Goal: Information Seeking & Learning: Learn about a topic

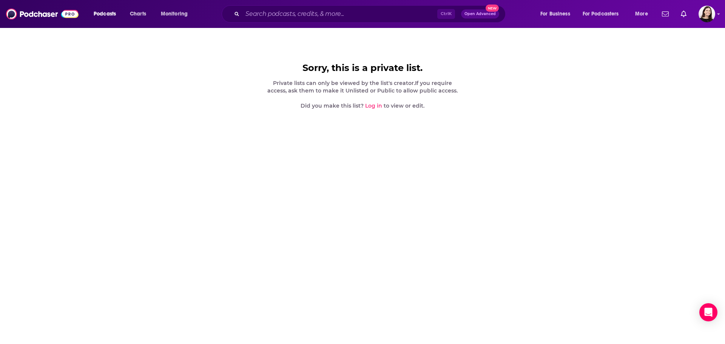
click at [376, 107] on link "Log in" at bounding box center [373, 105] width 17 height 7
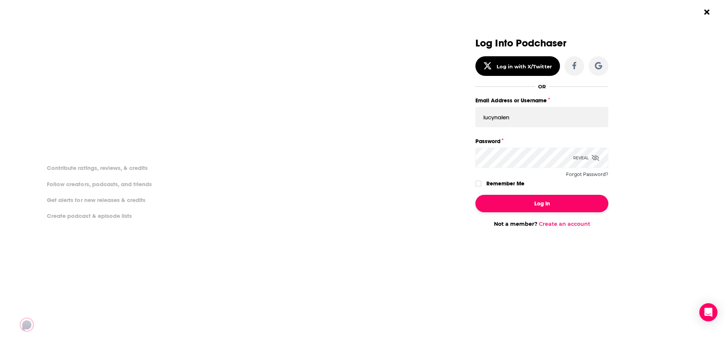
click at [560, 205] on button "Log In" at bounding box center [541, 203] width 133 height 17
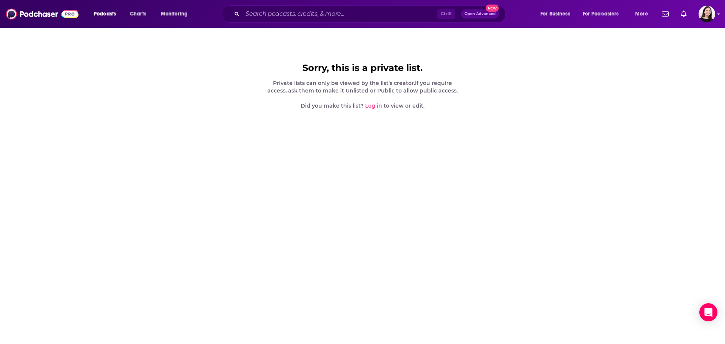
click at [560, 200] on body "Podcasts Charts Monitoring Ctrl K Open Advanced New For Business For Podcasters…" at bounding box center [362, 172] width 725 height 344
click at [559, 200] on body "Podcasts Charts Monitoring Ctrl K Open Advanced New For Business For Podcasters…" at bounding box center [362, 172] width 725 height 344
click at [712, 5] on div "Podcasts Charts Monitoring Ctrl K Open Advanced New For Business For Podcasters…" at bounding box center [362, 14] width 725 height 28
click at [708, 13] on img "Logged in as lucynalen" at bounding box center [707, 14] width 17 height 17
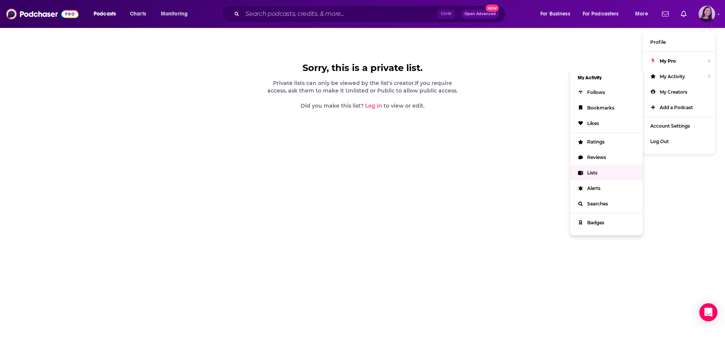
click at [598, 174] on link "Lists" at bounding box center [606, 172] width 72 height 15
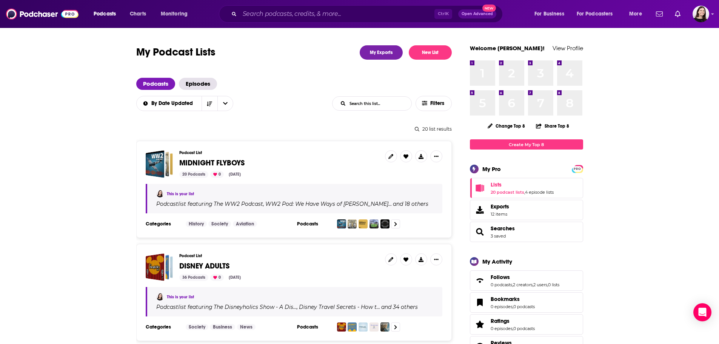
click at [214, 165] on span "MIDNIGHT FLYBOYS" at bounding box center [211, 162] width 65 height 9
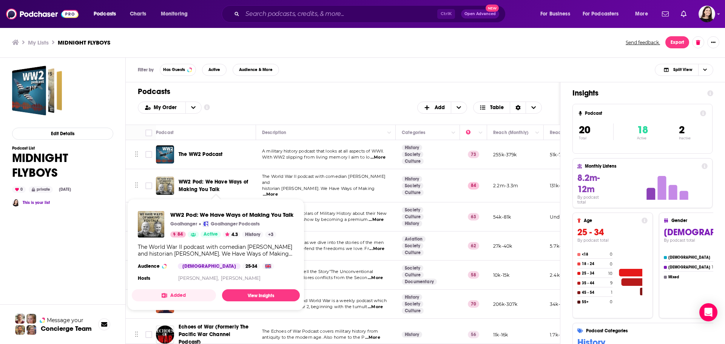
click at [207, 181] on span "WW2 Pod: We Have Ways of Making You Talk" at bounding box center [213, 186] width 69 height 14
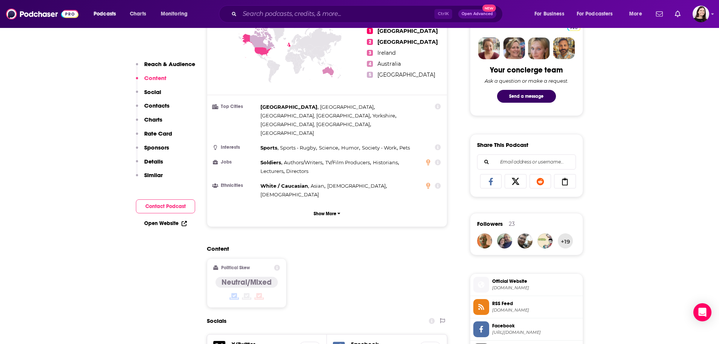
scroll to position [566, 0]
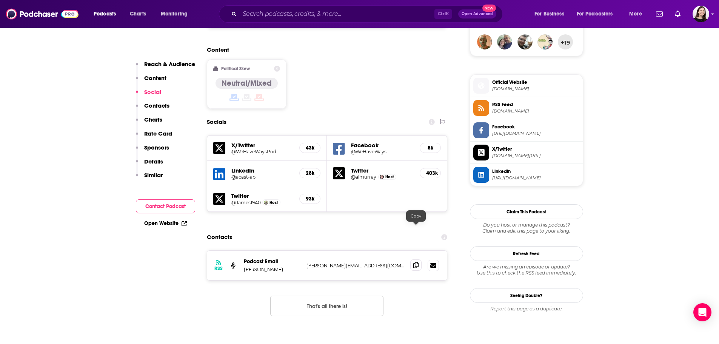
click at [412, 259] on span at bounding box center [415, 264] width 11 height 11
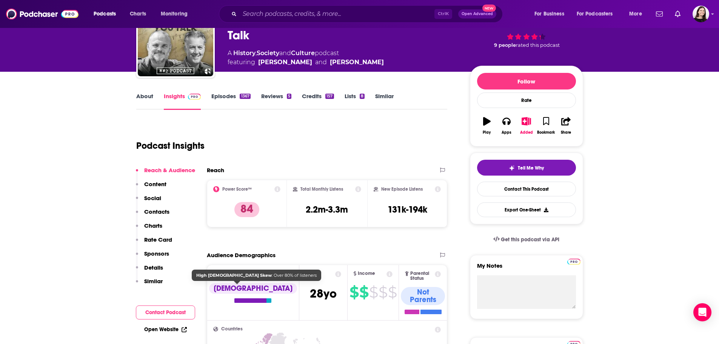
scroll to position [0, 0]
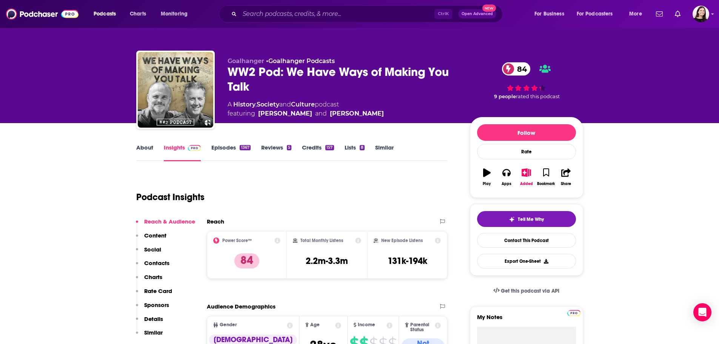
click at [150, 148] on link "About" at bounding box center [144, 152] width 17 height 17
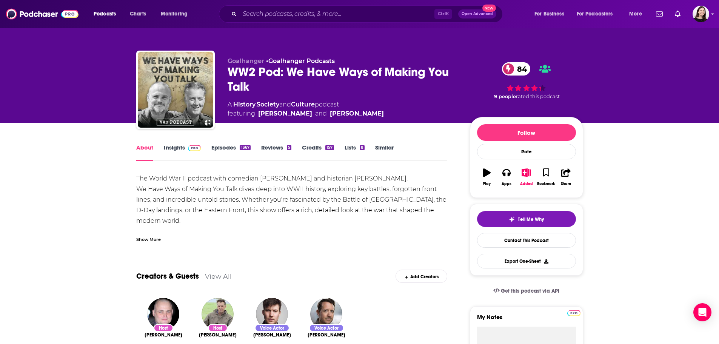
click at [225, 148] on link "Episodes 1367" at bounding box center [230, 152] width 39 height 17
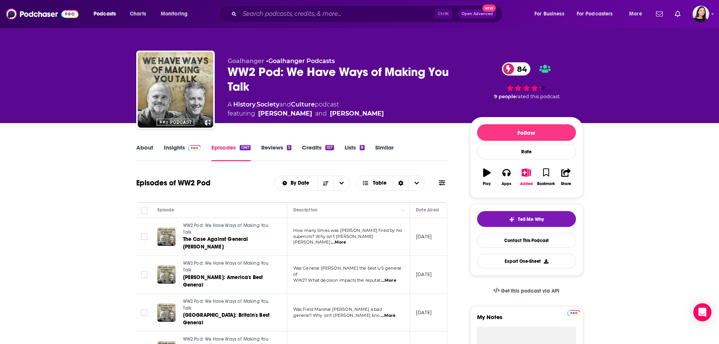
click at [150, 151] on link "About" at bounding box center [144, 152] width 17 height 17
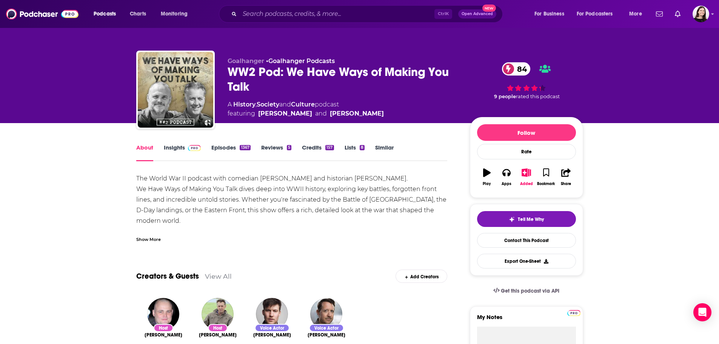
click at [146, 152] on link "About" at bounding box center [144, 152] width 17 height 17
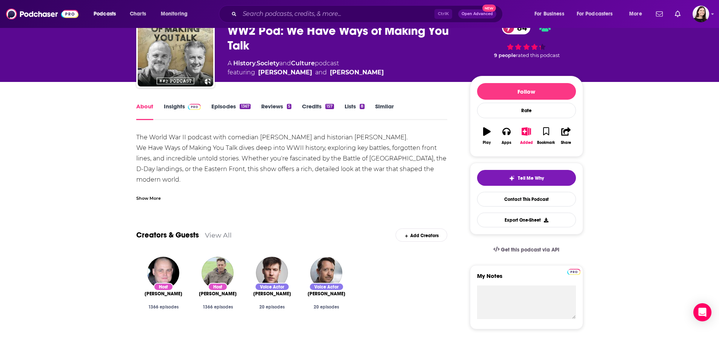
scroll to position [38, 0]
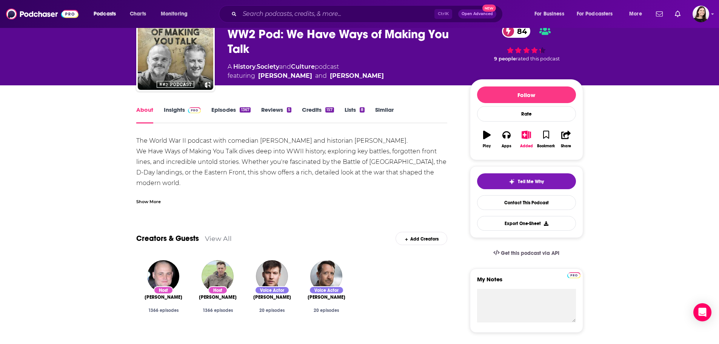
click at [181, 113] on link "Insights" at bounding box center [182, 114] width 37 height 17
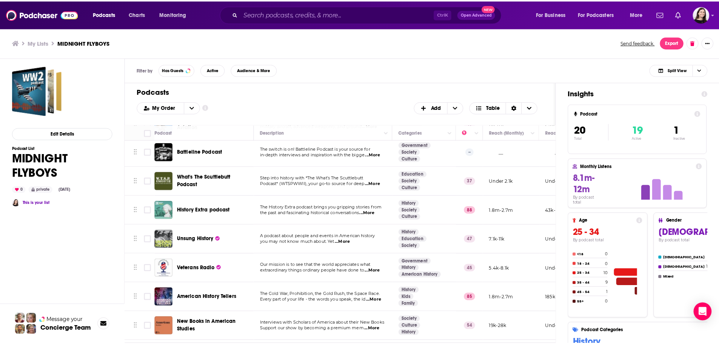
scroll to position [382, 0]
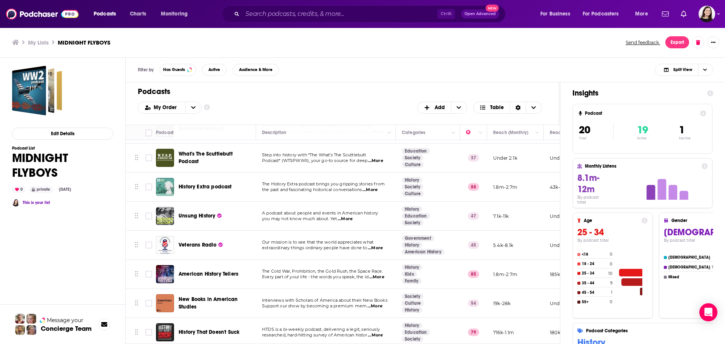
click at [348, 24] on div "Podcasts Charts Monitoring Ctrl K Open Advanced New For Business For Podcasters…" at bounding box center [362, 14] width 725 height 28
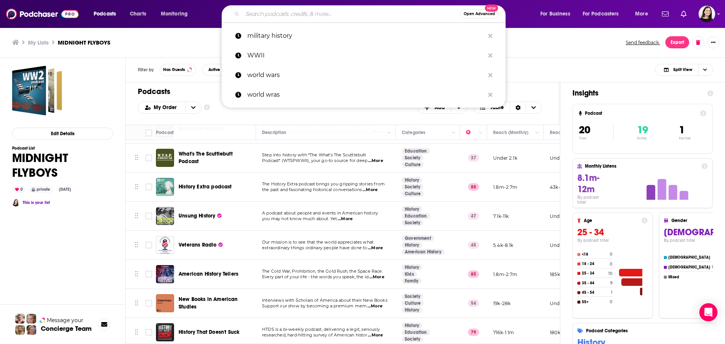
click at [338, 12] on input "Search podcasts, credits, & more..." at bounding box center [351, 14] width 218 height 12
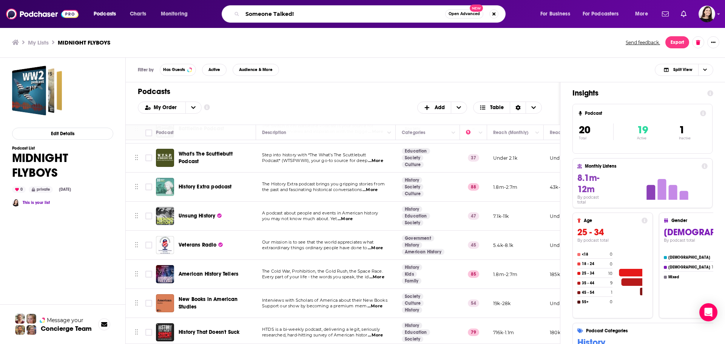
type input "Someone Talked!"
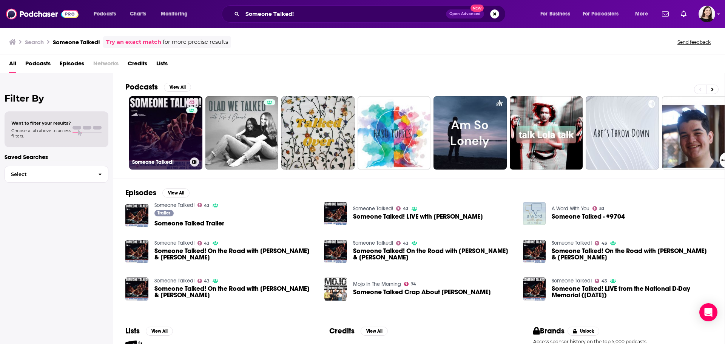
click at [159, 133] on link "43 Someone Talked!" at bounding box center [165, 132] width 73 height 73
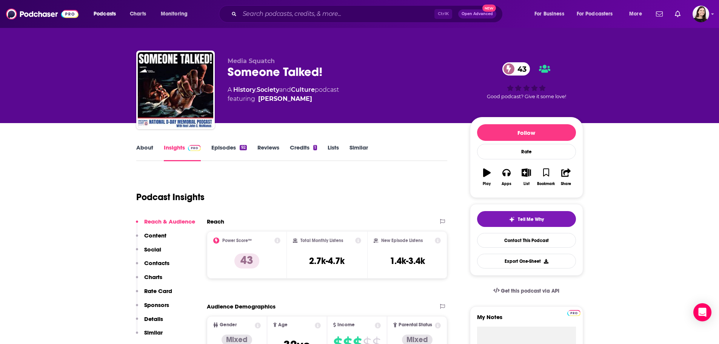
click at [218, 149] on link "Episodes 92" at bounding box center [228, 152] width 35 height 17
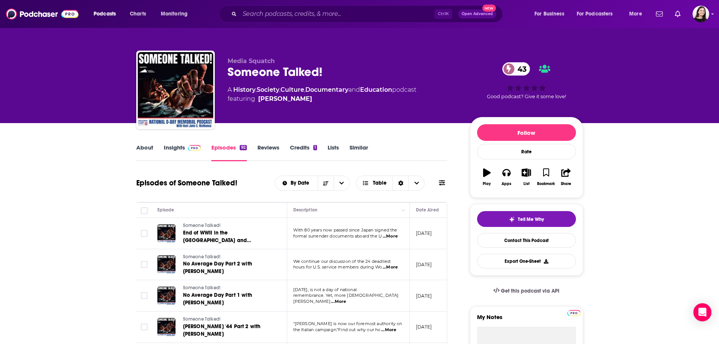
click at [174, 148] on link "Insights" at bounding box center [182, 152] width 37 height 17
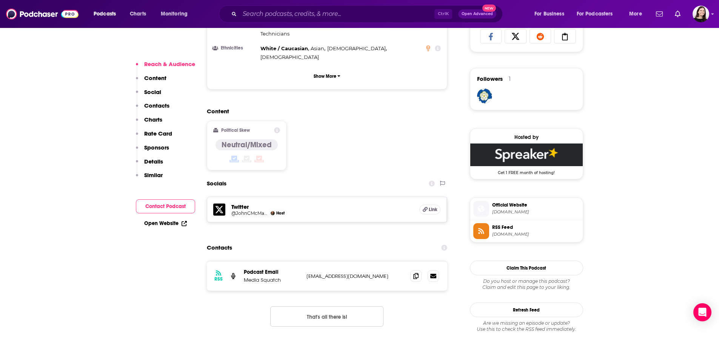
scroll to position [529, 0]
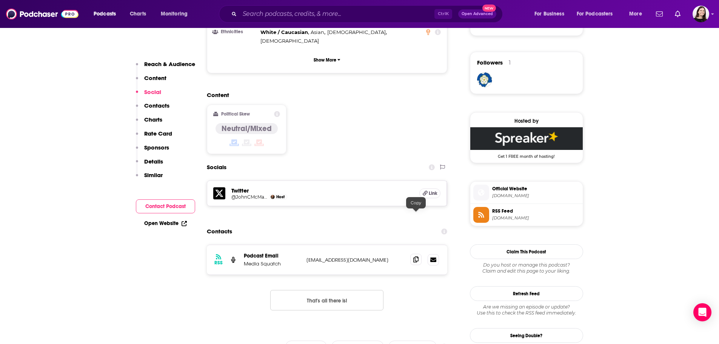
click at [413, 254] on span at bounding box center [415, 259] width 11 height 11
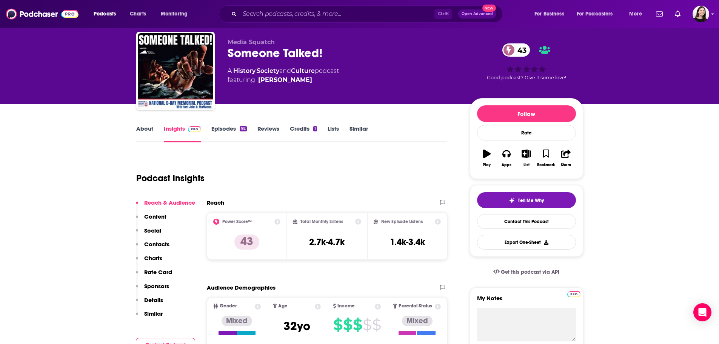
scroll to position [0, 0]
